Goal: Information Seeking & Learning: Learn about a topic

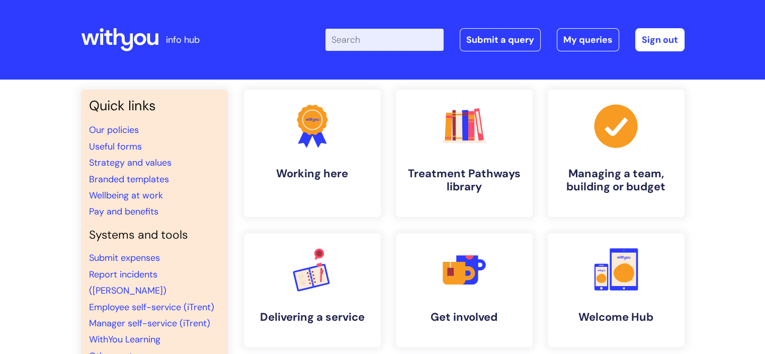
click at [378, 32] on input "Enter your search term here..." at bounding box center [384, 40] width 118 height 22
type input "sick"
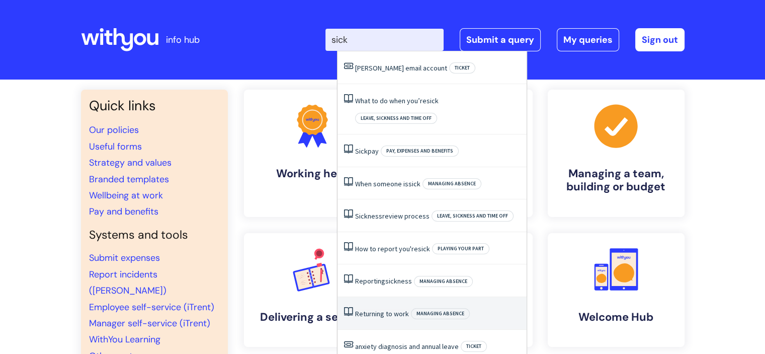
click at [368, 309] on link "Returning to work" at bounding box center [382, 313] width 54 height 9
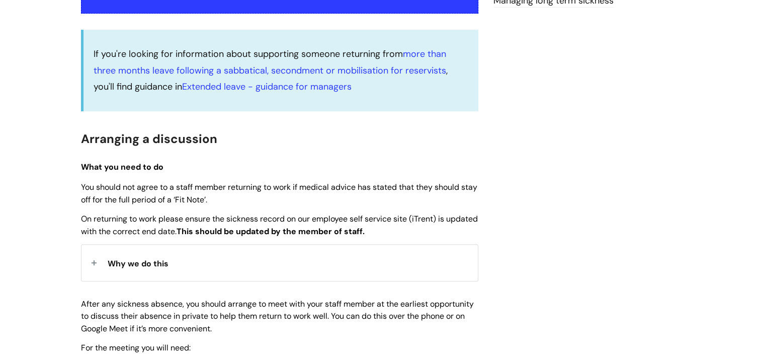
scroll to position [302, 0]
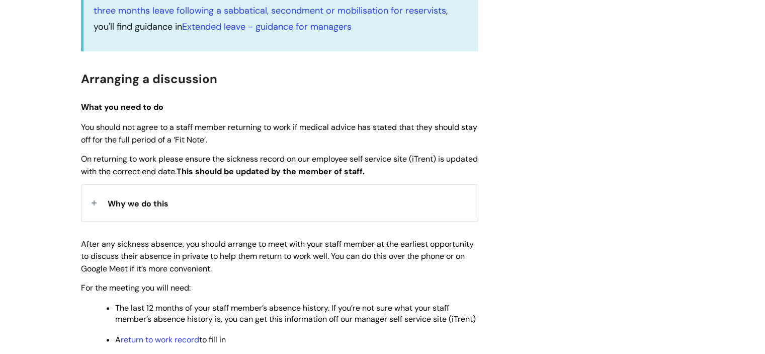
click at [92, 203] on div "Why we do this" at bounding box center [279, 203] width 396 height 36
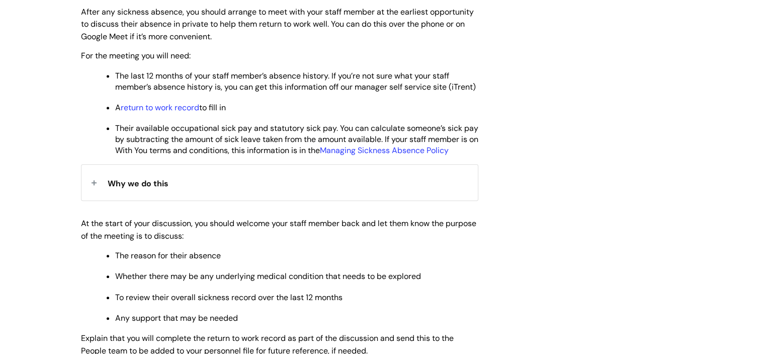
scroll to position [603, 0]
